Goal: Task Accomplishment & Management: Complete application form

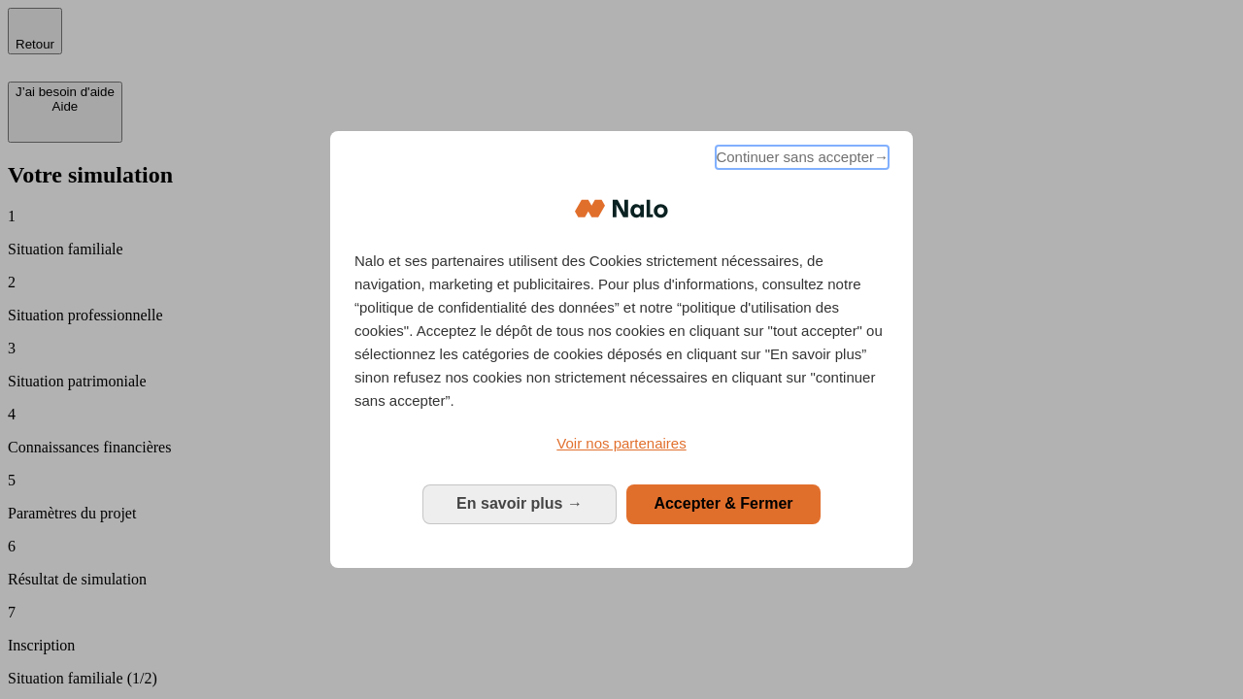
click at [800, 160] on span "Continuer sans accepter →" at bounding box center [802, 157] width 173 height 23
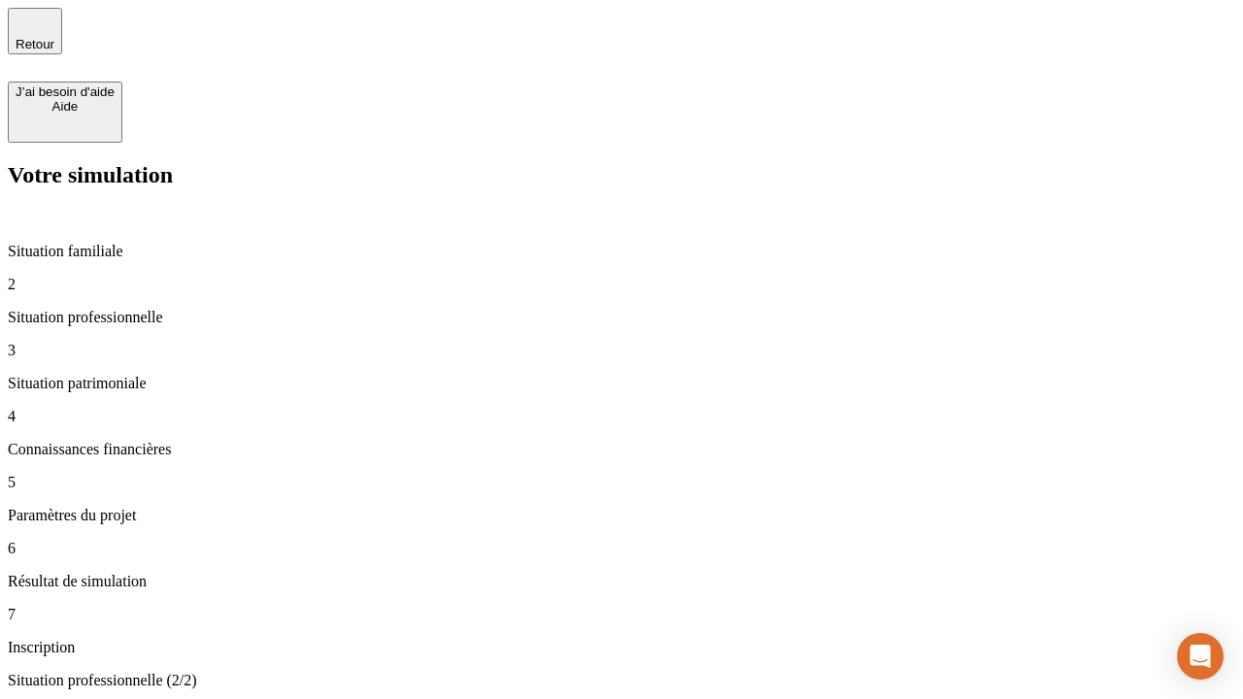
type input "30 000"
type input "40 000"
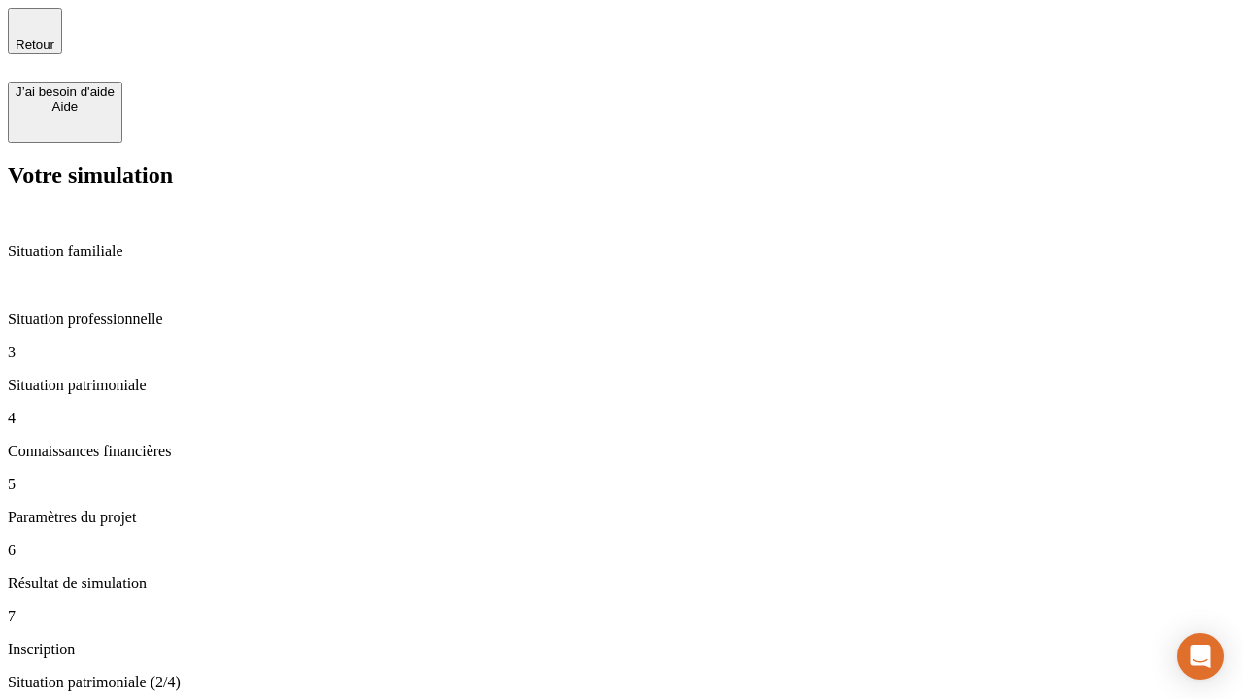
type input "1 100"
type input "20"
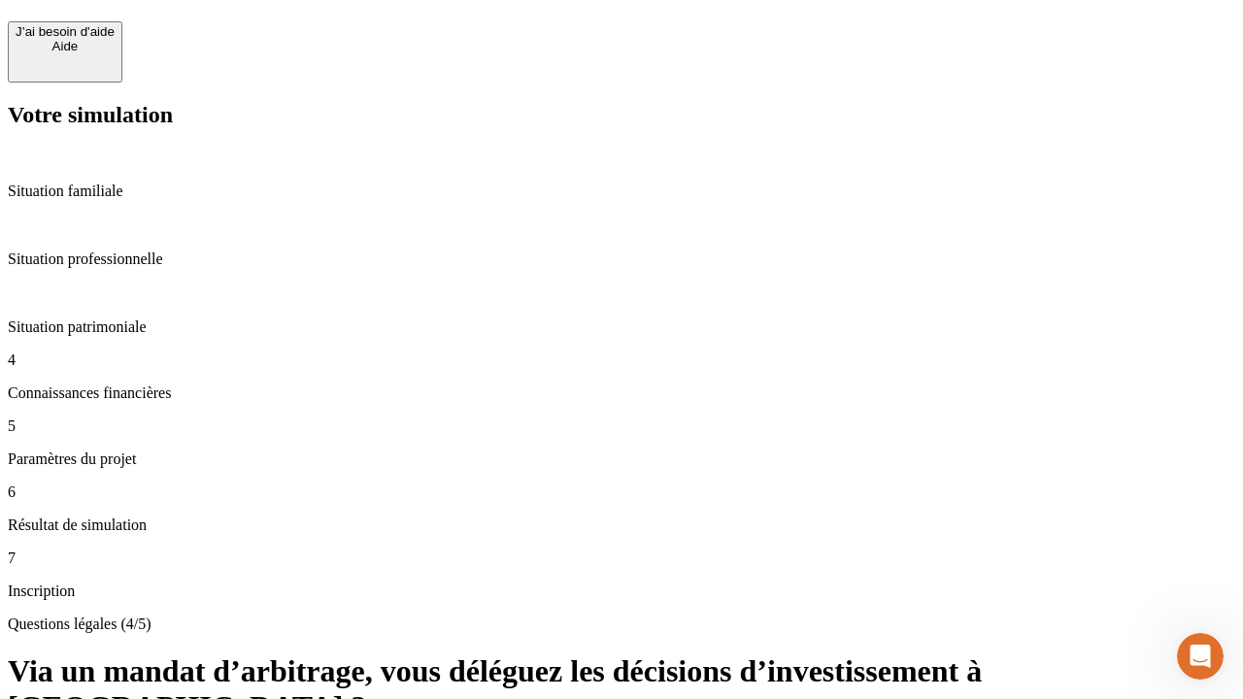
scroll to position [43, 0]
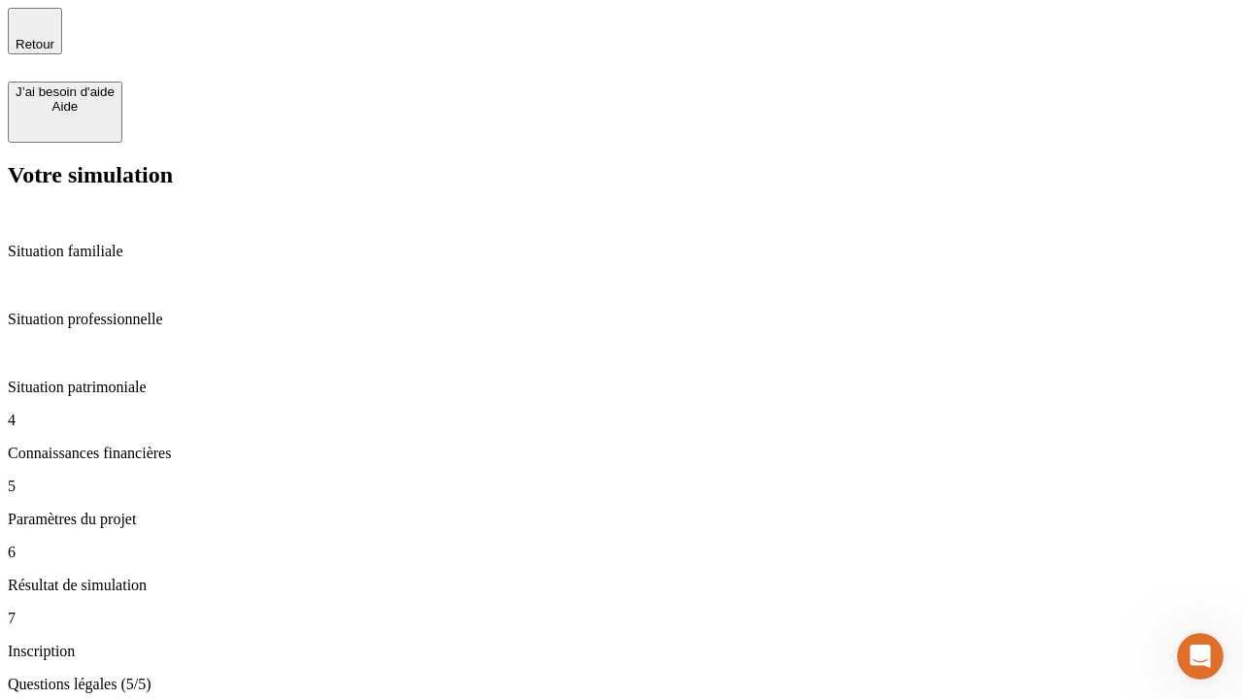
type input "40"
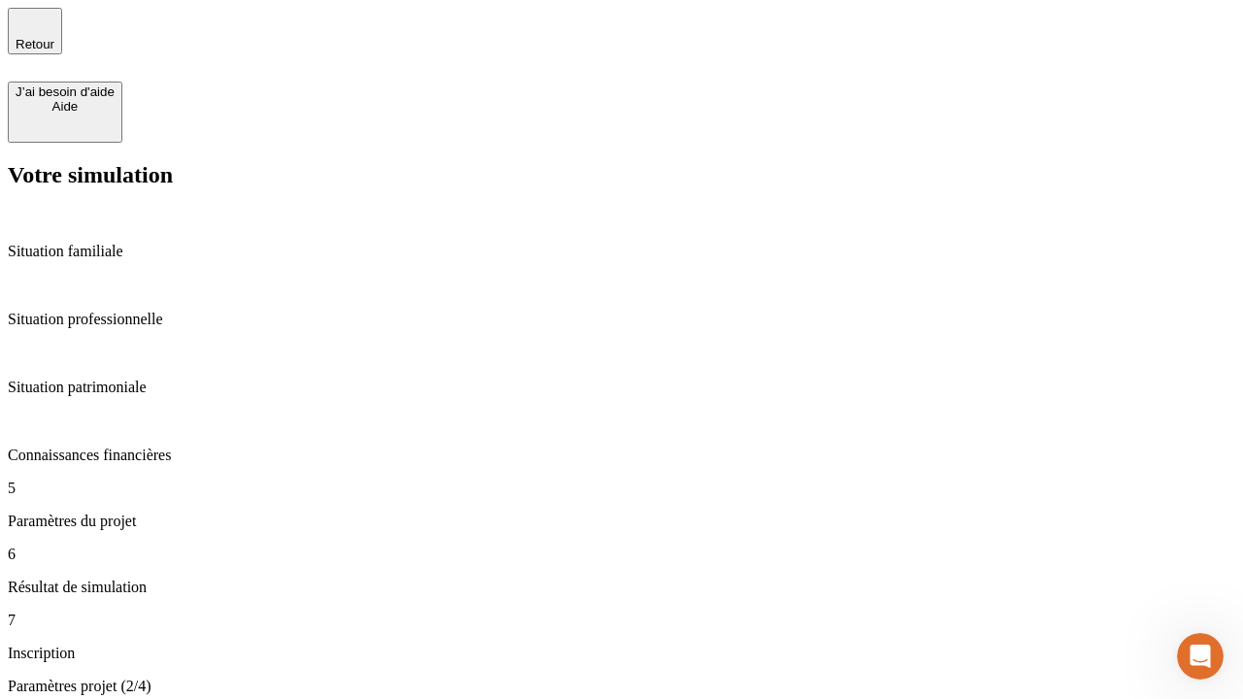
type input "62"
type input "50 000"
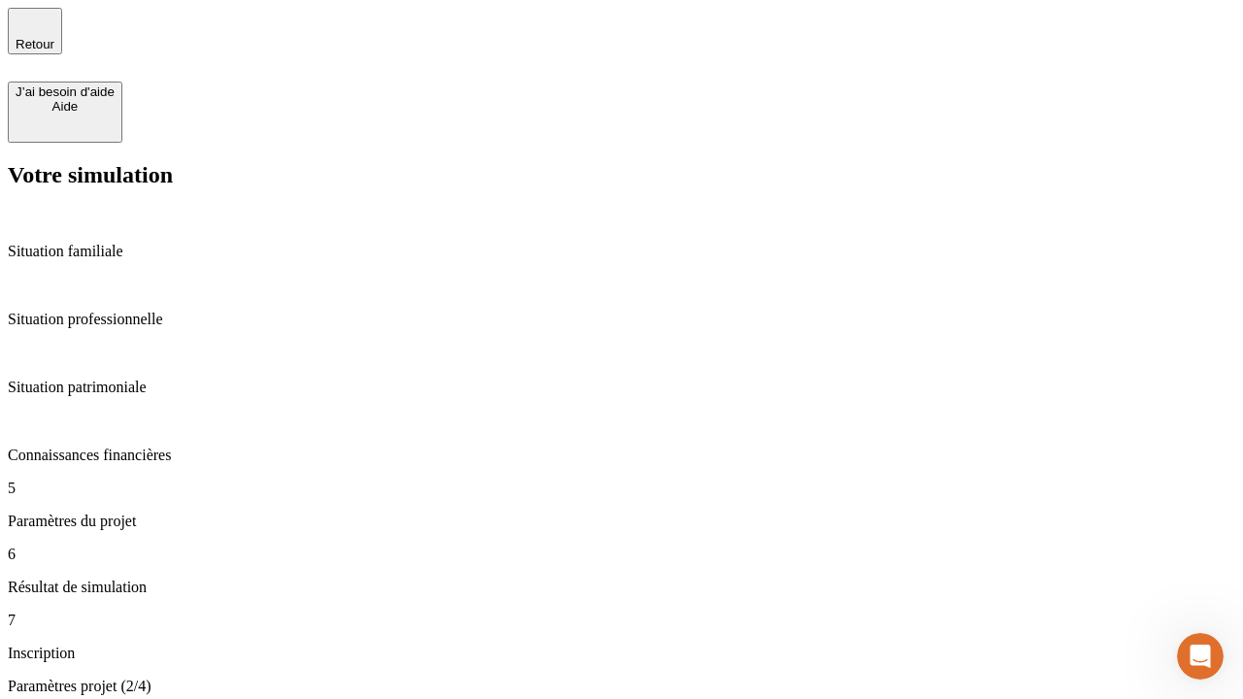
type input "640"
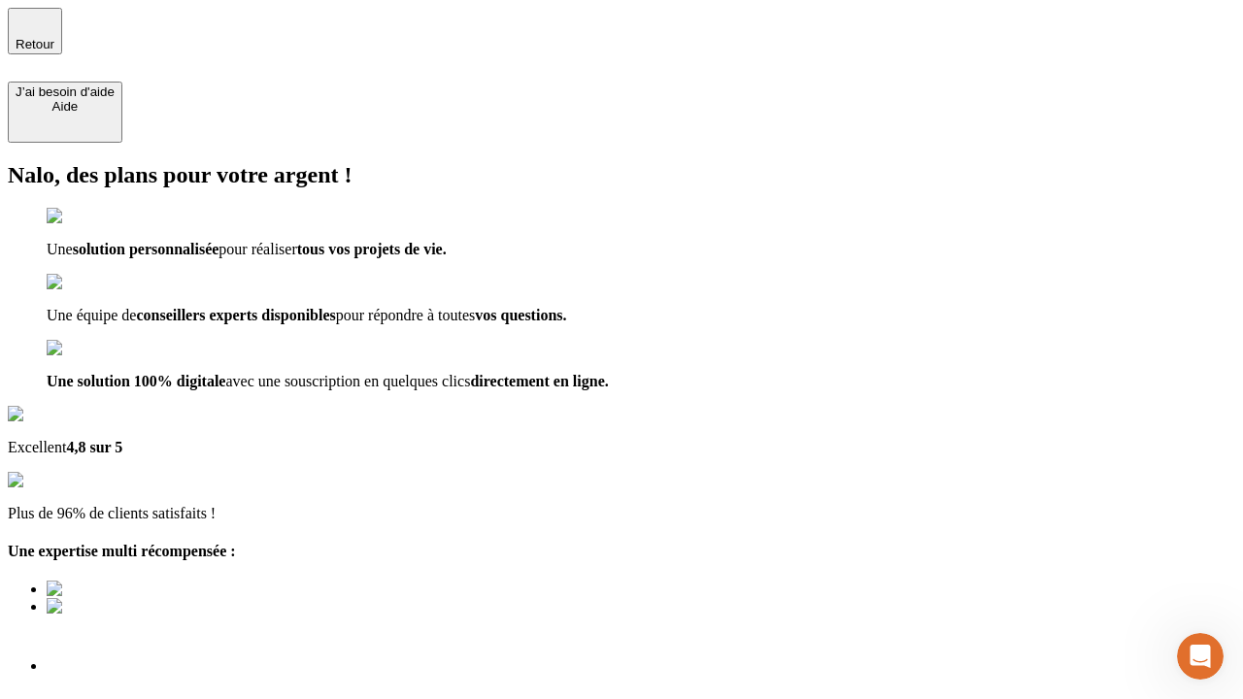
type input "[EMAIL_ADDRESS][DOMAIN_NAME]"
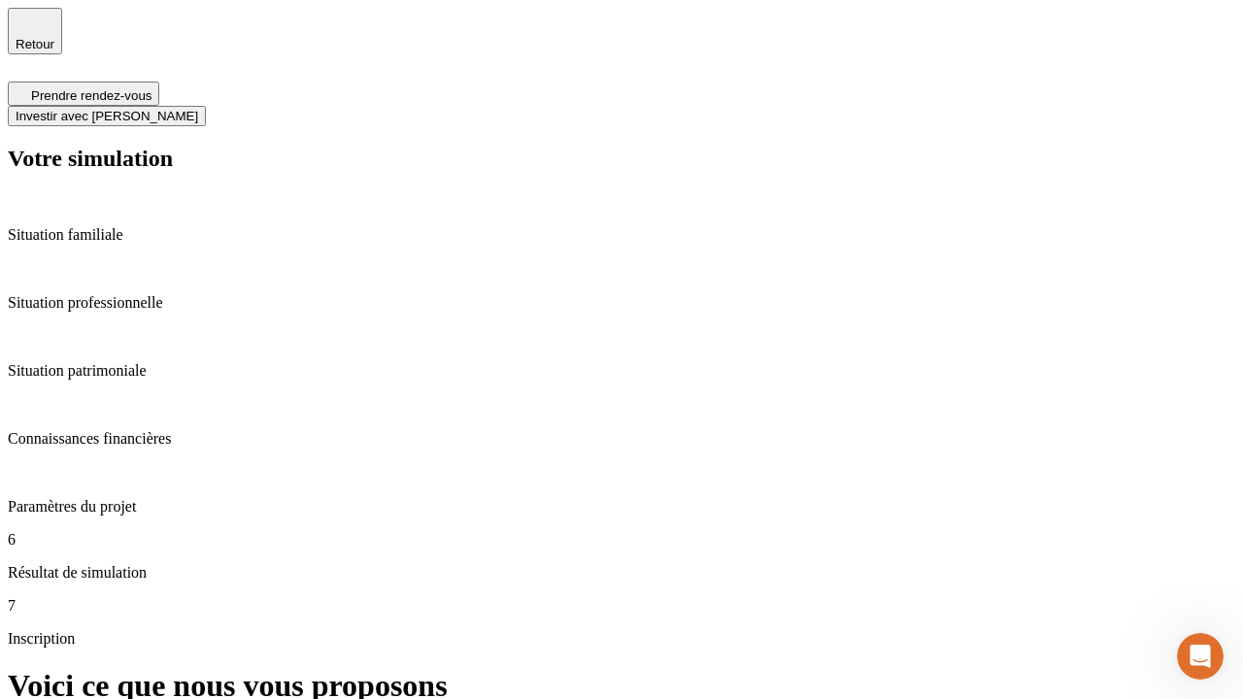
click at [198, 109] on span "Investir avec [PERSON_NAME]" at bounding box center [107, 116] width 183 height 15
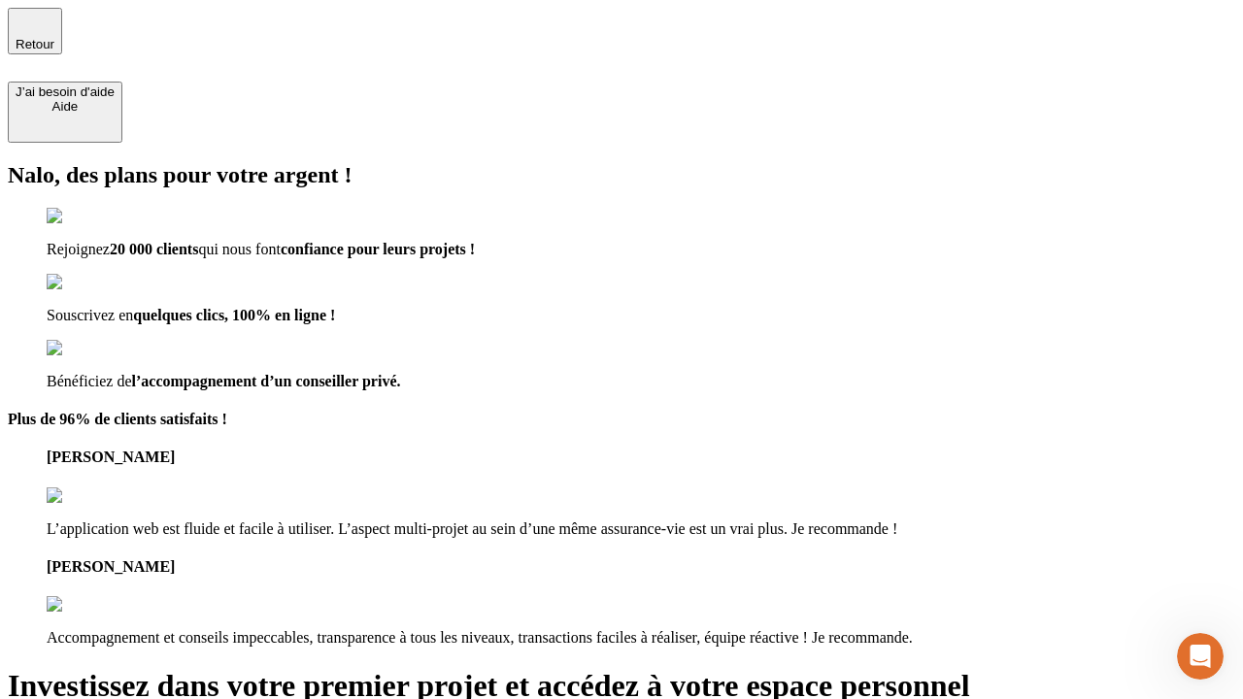
type input "[PERSON_NAME][EMAIL_ADDRESS][DOMAIN_NAME]"
